Goal: Task Accomplishment & Management: Manage account settings

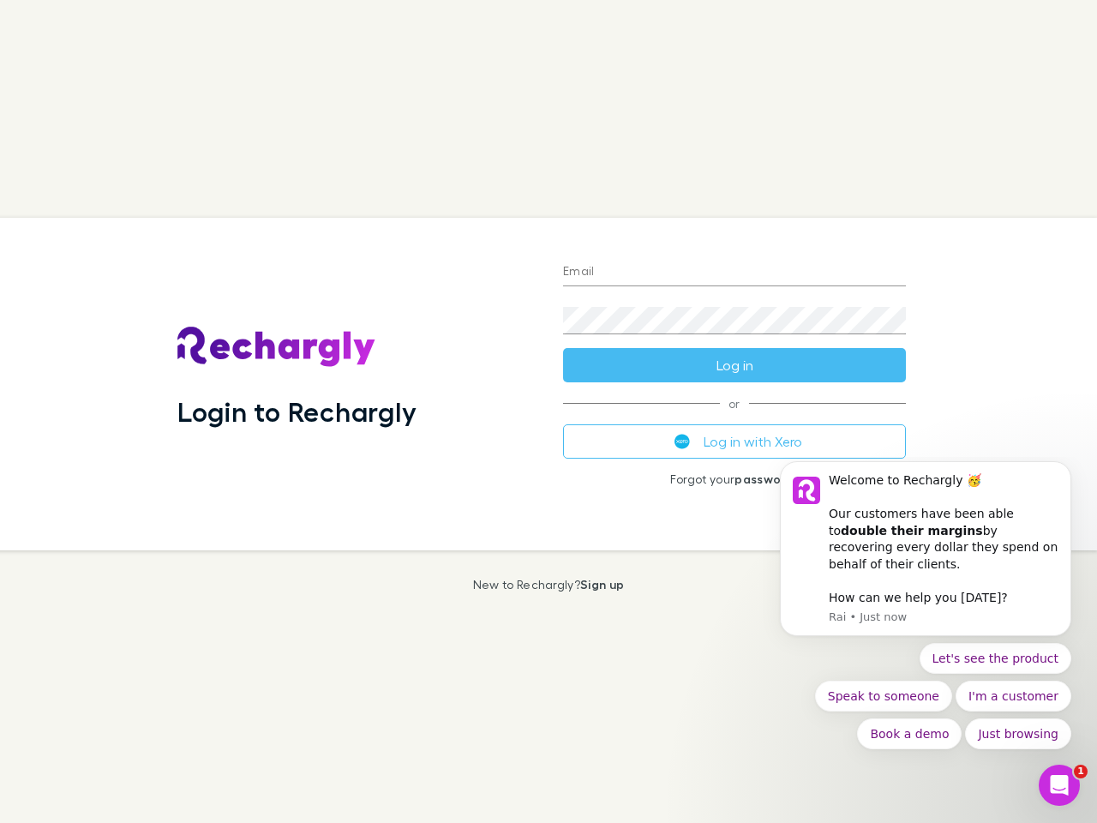
click at [549, 412] on div "Login to Rechargly" at bounding box center [357, 384] width 386 height 333
click at [735, 273] on input "Email" at bounding box center [734, 272] width 343 height 27
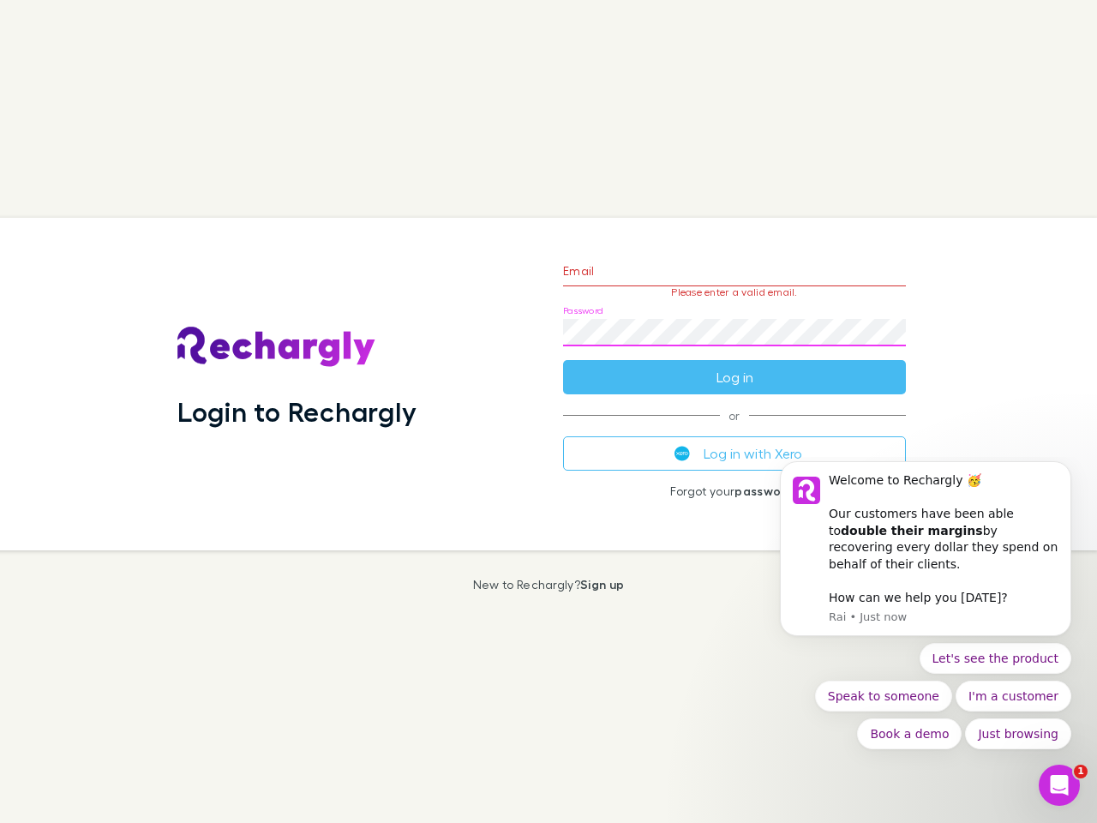
click at [735, 365] on form "Email Please enter a valid email. Password Log in" at bounding box center [734, 319] width 343 height 149
click at [735, 442] on div "Email Please enter a valid email. Password Log in or Log in with Xero Forgot yo…" at bounding box center [735, 384] width 370 height 333
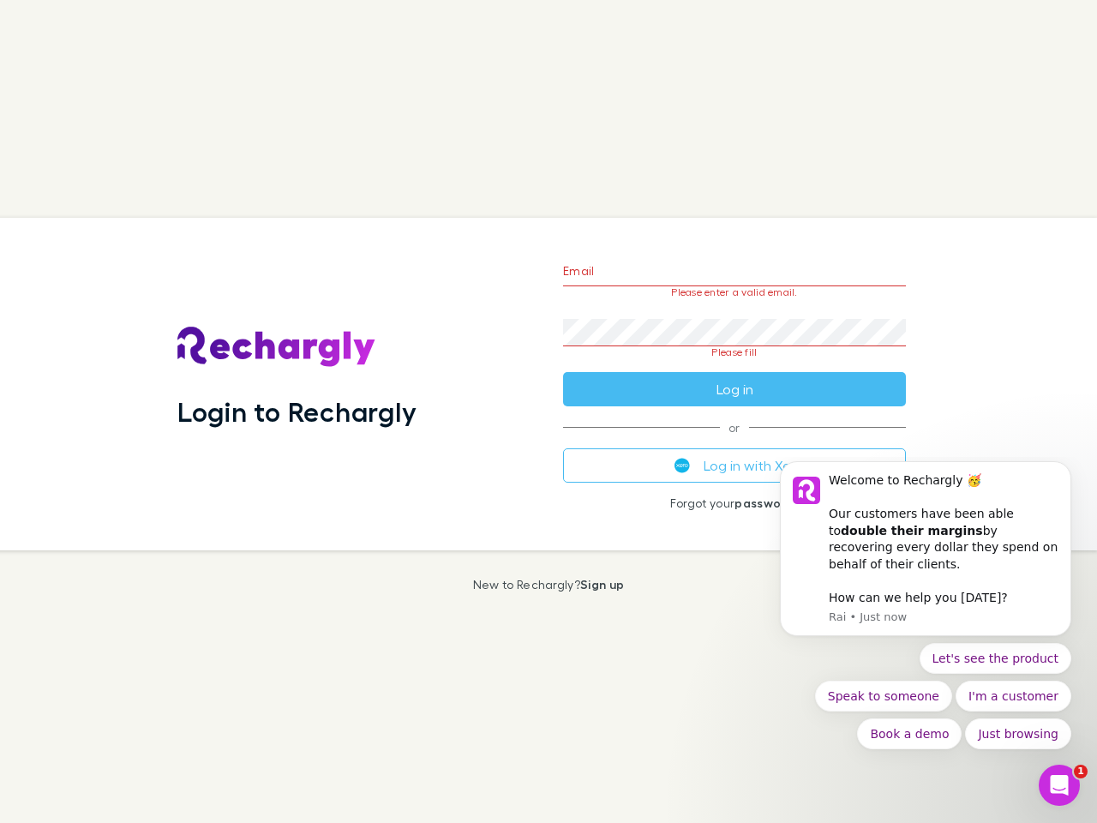
click at [926, 557] on div "Welcome to Rechargly 🥳 ​ Our customers have been able to double their margins b…" at bounding box center [944, 522] width 230 height 101
